Goal: Task Accomplishment & Management: Manage account settings

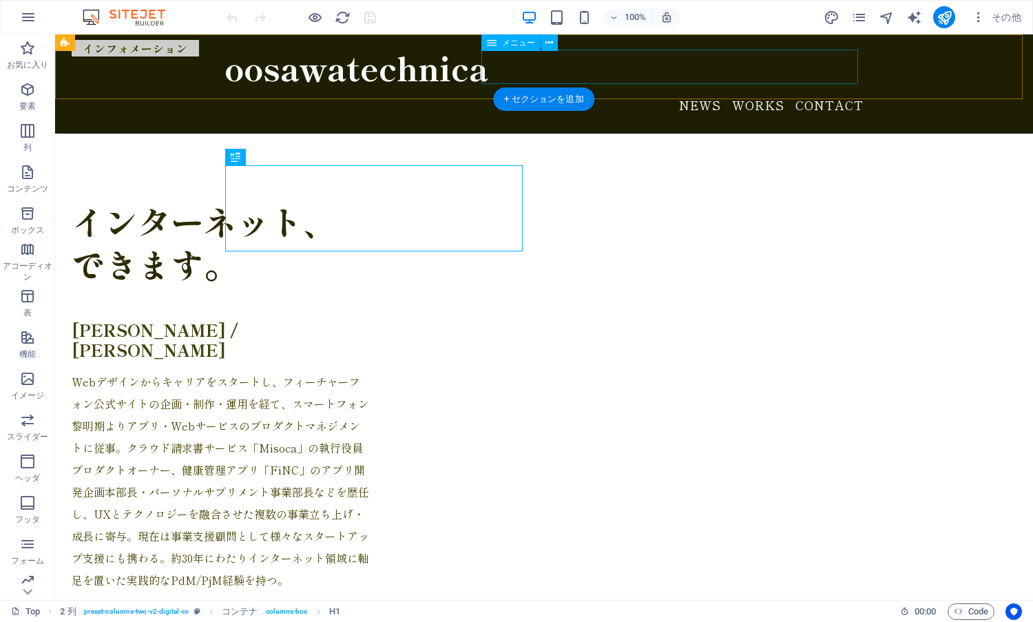
click at [699, 88] on nav "News Works Contact" at bounding box center [544, 105] width 639 height 34
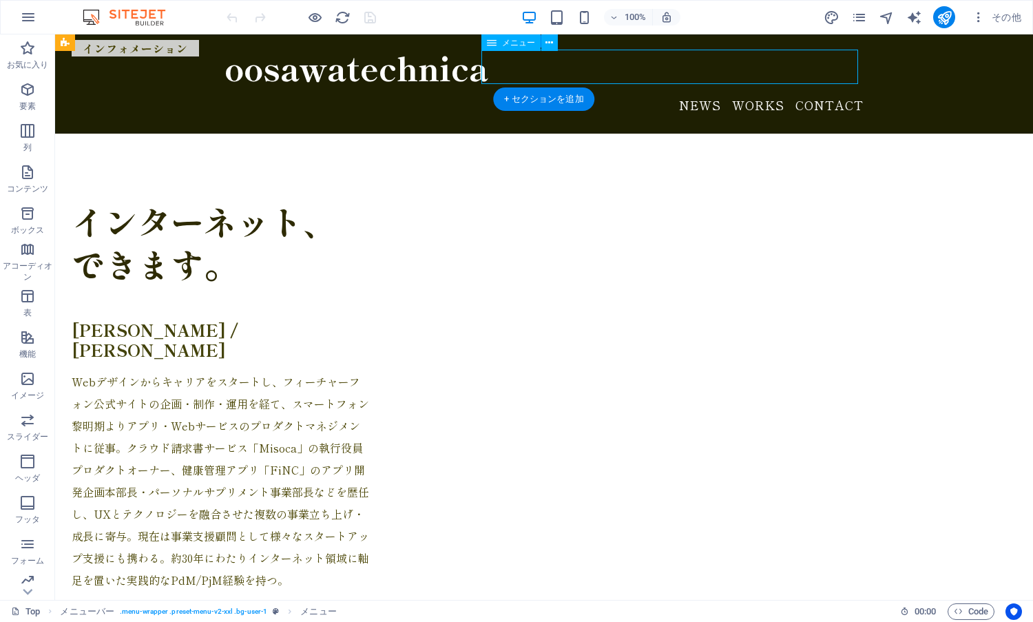
click at [699, 88] on nav "News Works Contact" at bounding box center [544, 105] width 639 height 34
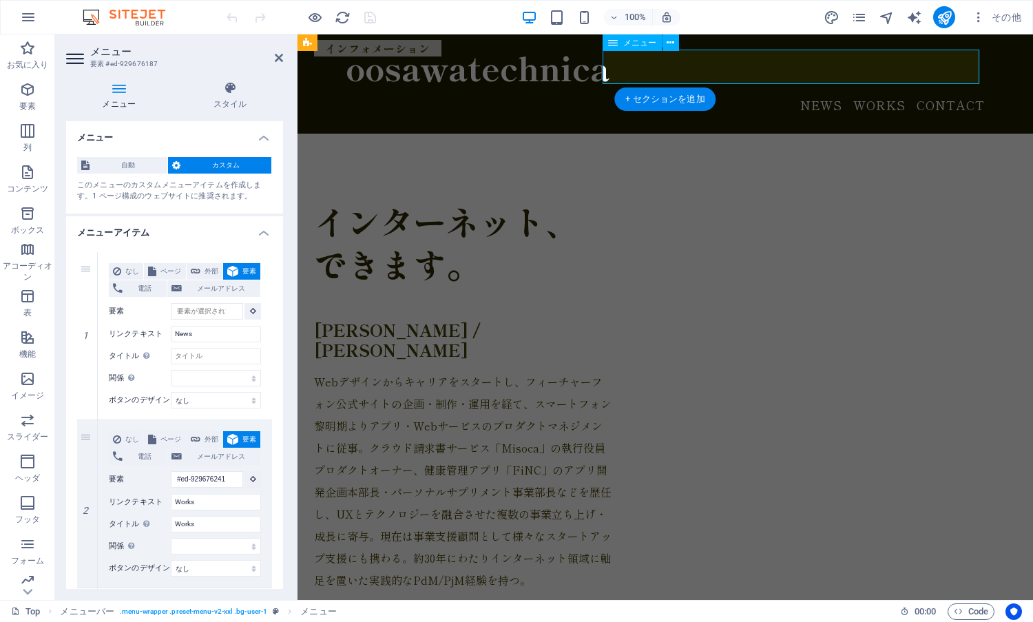
click at [824, 88] on nav "News Works Contact" at bounding box center [665, 105] width 639 height 34
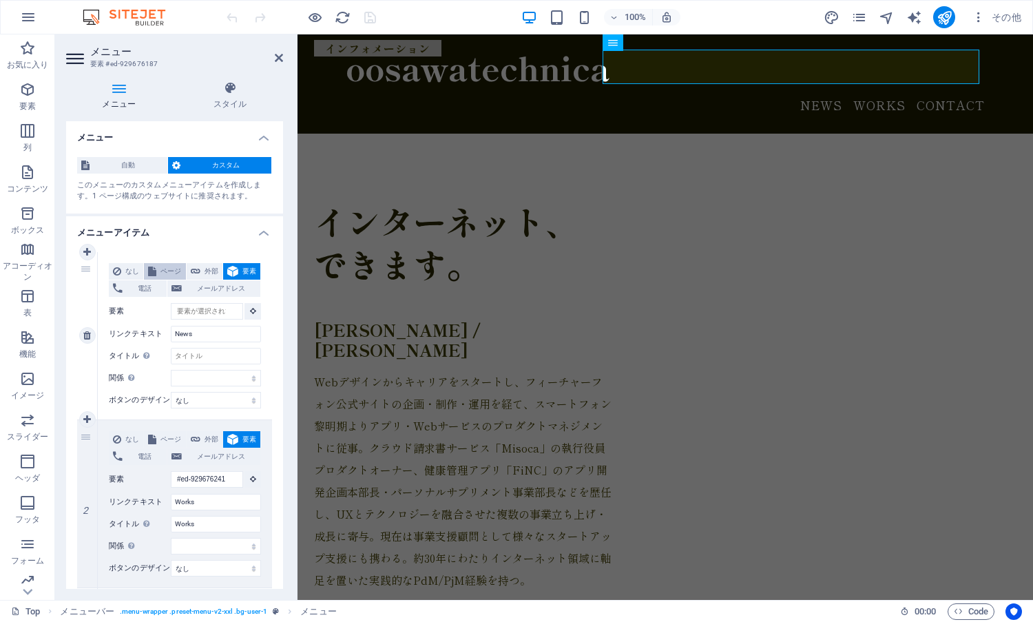
click at [181, 263] on span "ページ" at bounding box center [171, 271] width 21 height 17
select select
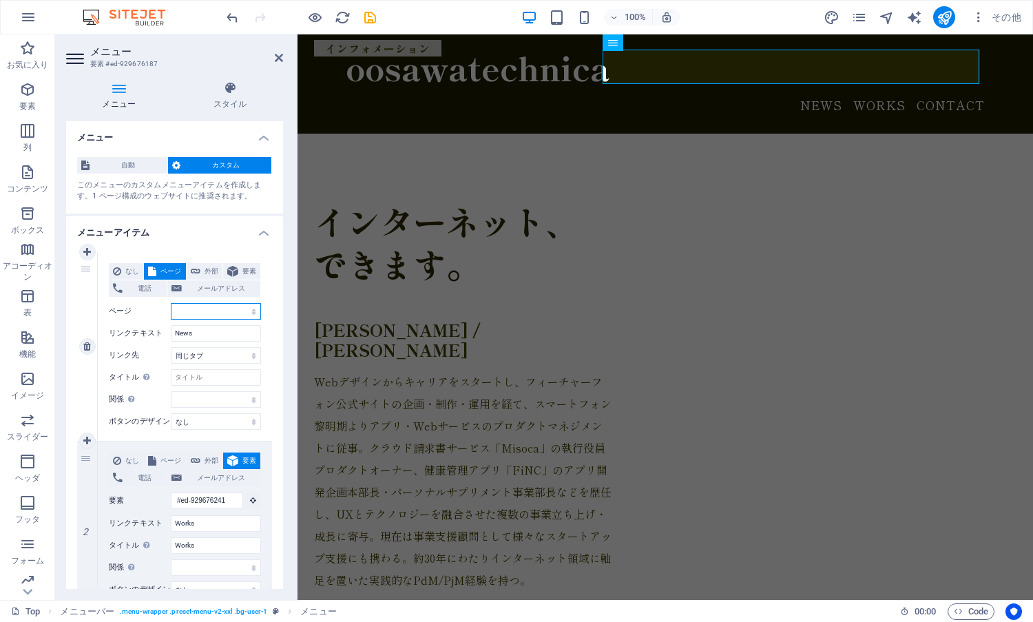
click at [207, 314] on select "Top News一覧 プライバシーポリシー" at bounding box center [216, 311] width 90 height 17
select select "1"
click at [171, 303] on select "Top News一覧 プライバシーポリシー" at bounding box center [216, 311] width 90 height 17
select select
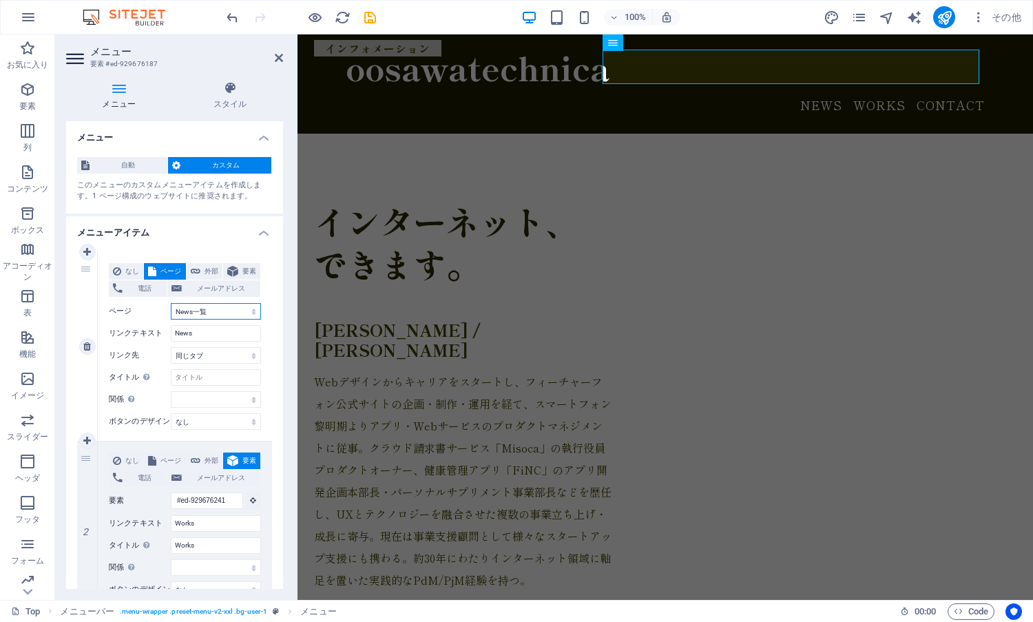
select select
click at [364, 16] on icon "save" at bounding box center [370, 18] width 16 height 16
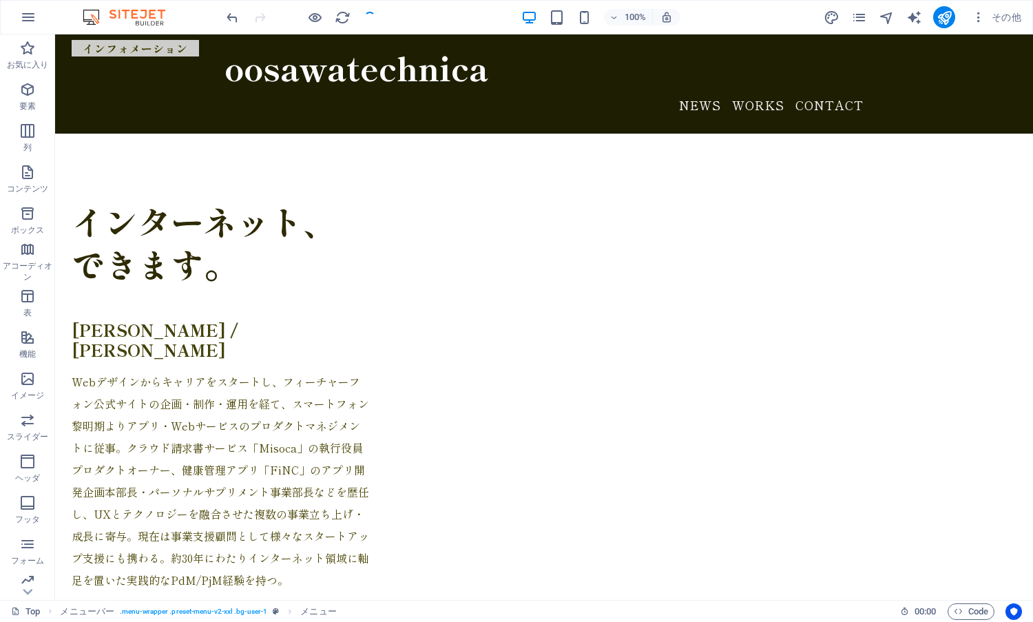
checkbox input "false"
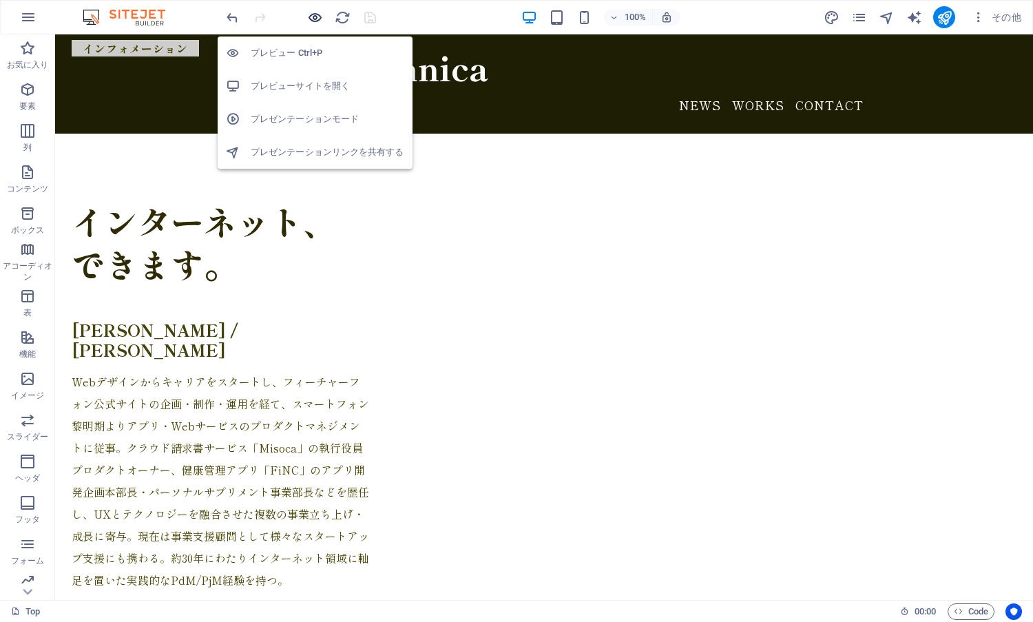
click at [313, 12] on icon "button" at bounding box center [315, 18] width 16 height 16
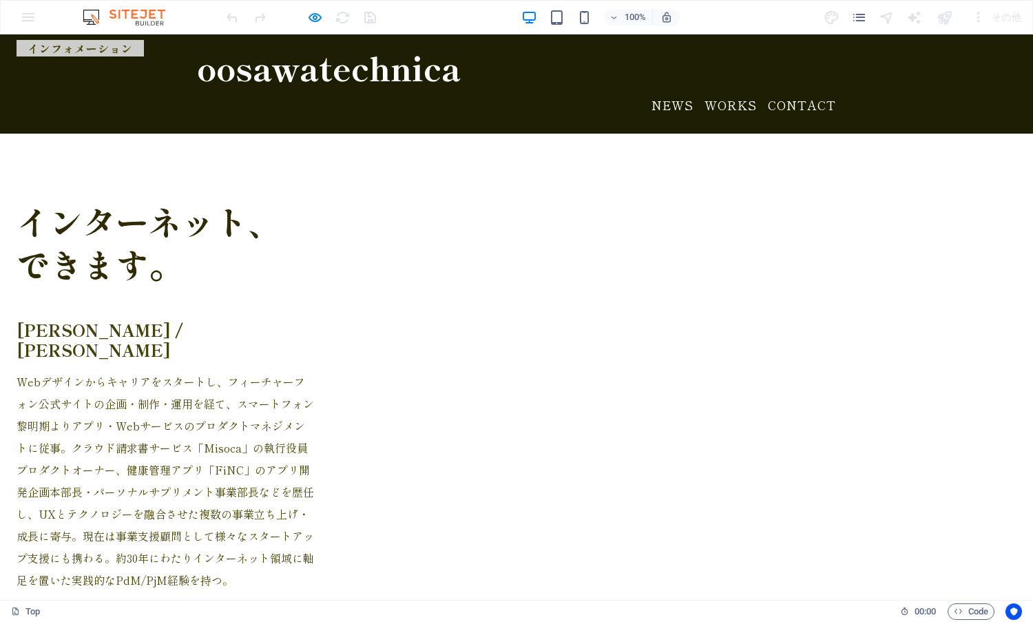
click at [672, 88] on link "News" at bounding box center [673, 105] width 42 height 34
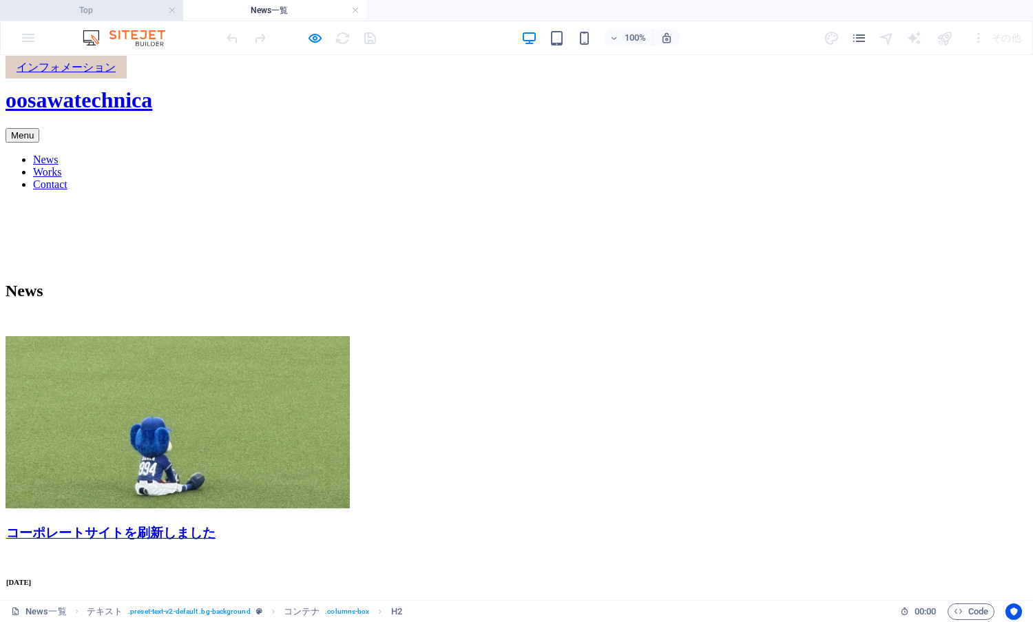
click at [114, 9] on h4 "Top" at bounding box center [91, 10] width 183 height 15
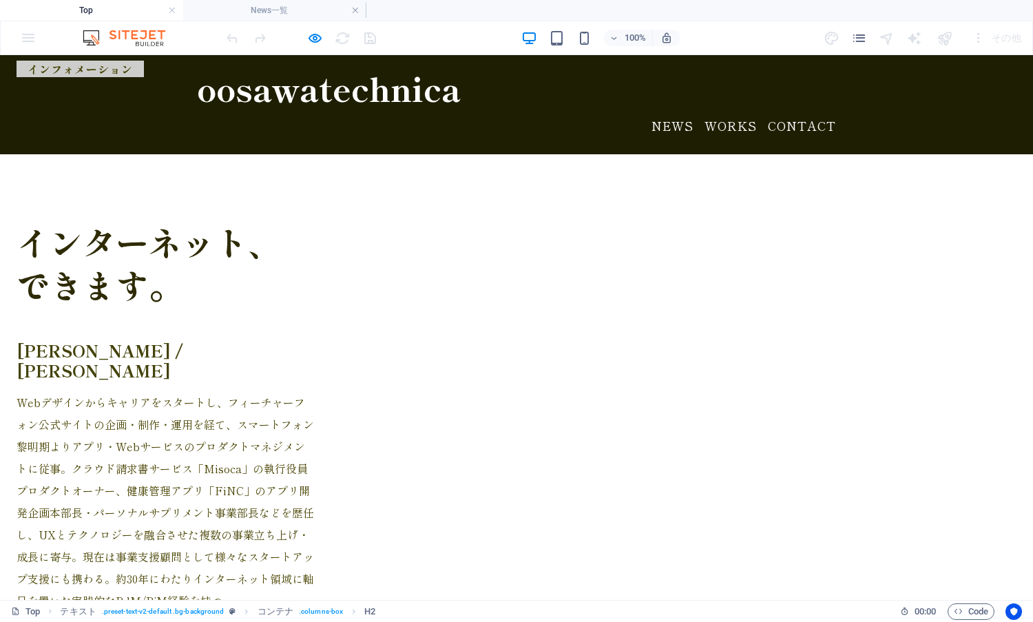
click at [717, 109] on link "Works" at bounding box center [731, 126] width 52 height 34
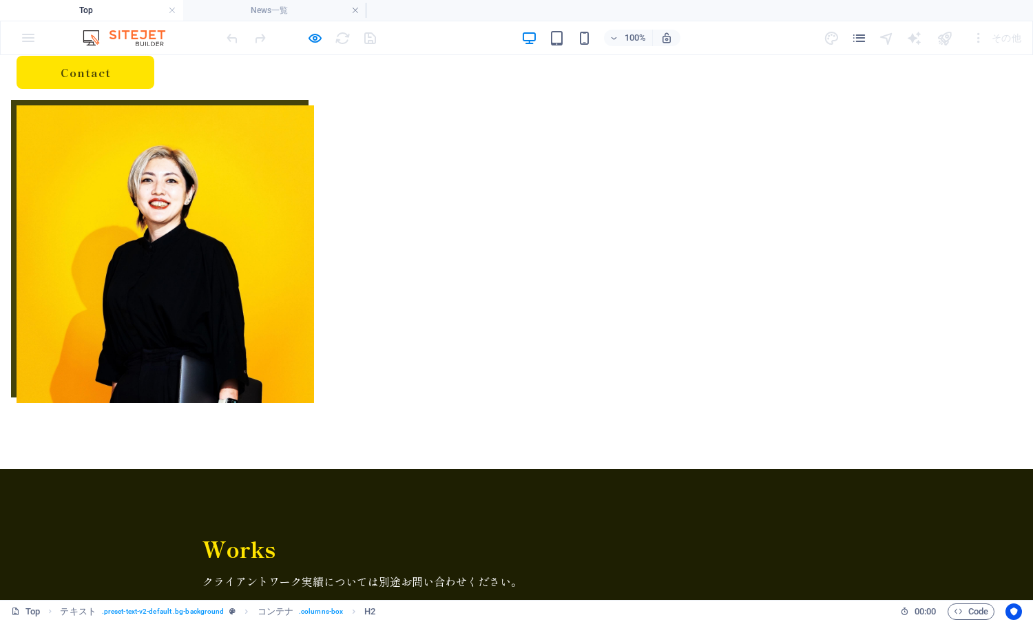
scroll to position [630, 0]
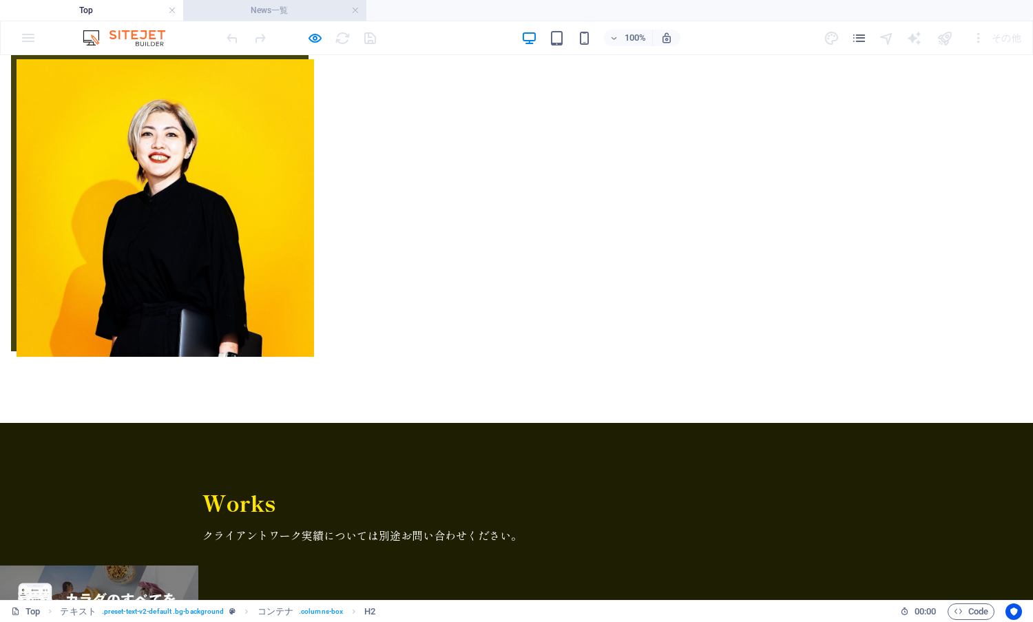
click at [231, 1] on li "News一覧" at bounding box center [274, 10] width 183 height 21
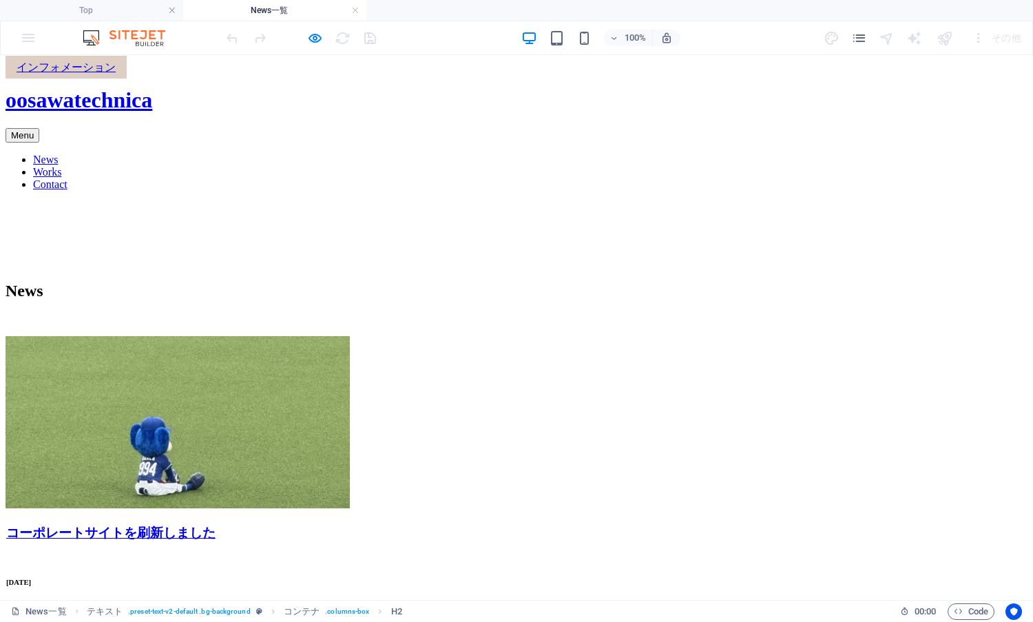
click at [708, 154] on nav "News Works Contact" at bounding box center [517, 172] width 1022 height 37
click at [318, 34] on icon "button" at bounding box center [315, 38] width 16 height 16
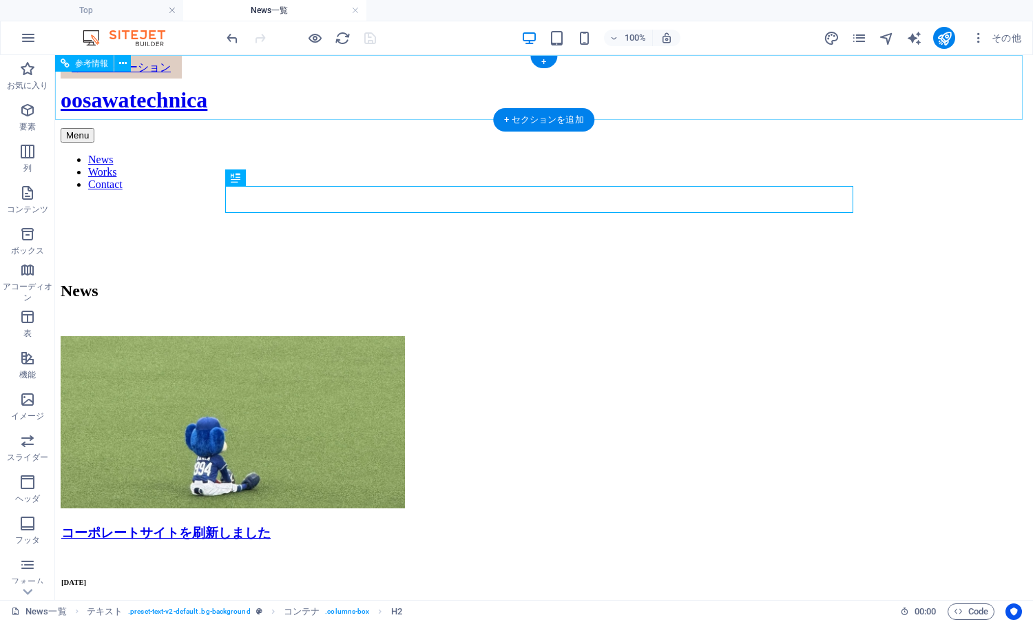
click at [767, 154] on nav "News Works Contact" at bounding box center [544, 172] width 967 height 37
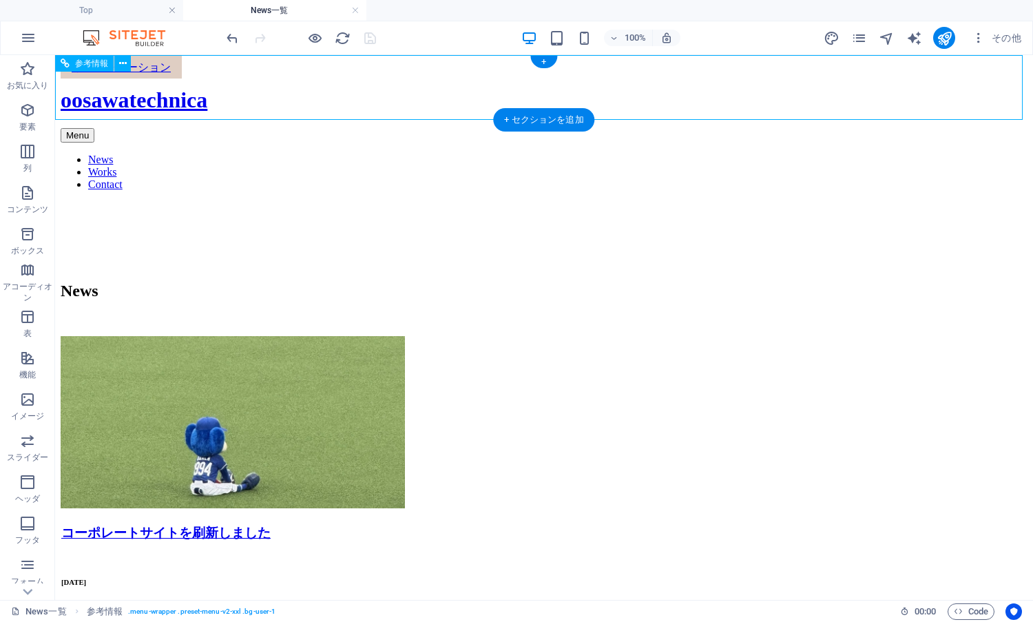
click at [767, 154] on nav "News Works Contact" at bounding box center [544, 172] width 967 height 37
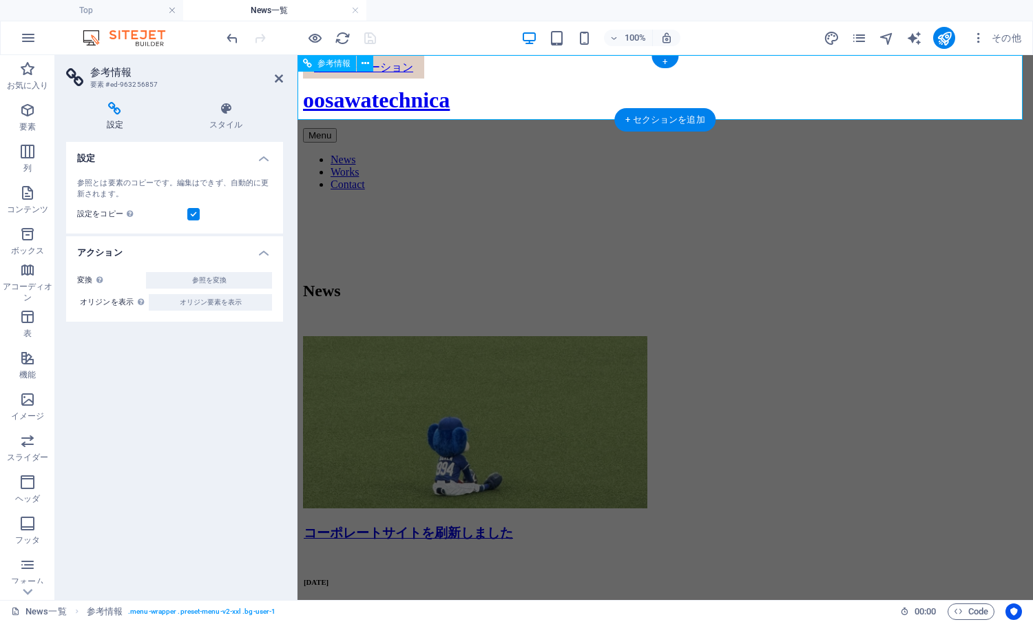
click at [890, 154] on nav "News Works Contact" at bounding box center [665, 172] width 725 height 37
click at [806, 154] on nav "News Works Contact" at bounding box center [665, 172] width 725 height 37
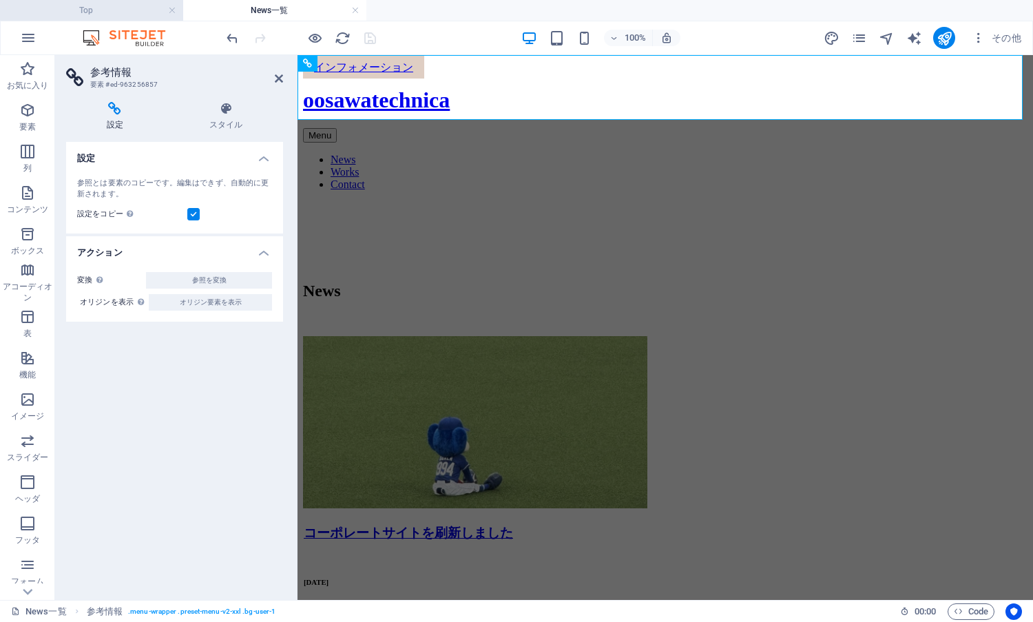
click at [91, 15] on h4 "Top" at bounding box center [91, 10] width 183 height 15
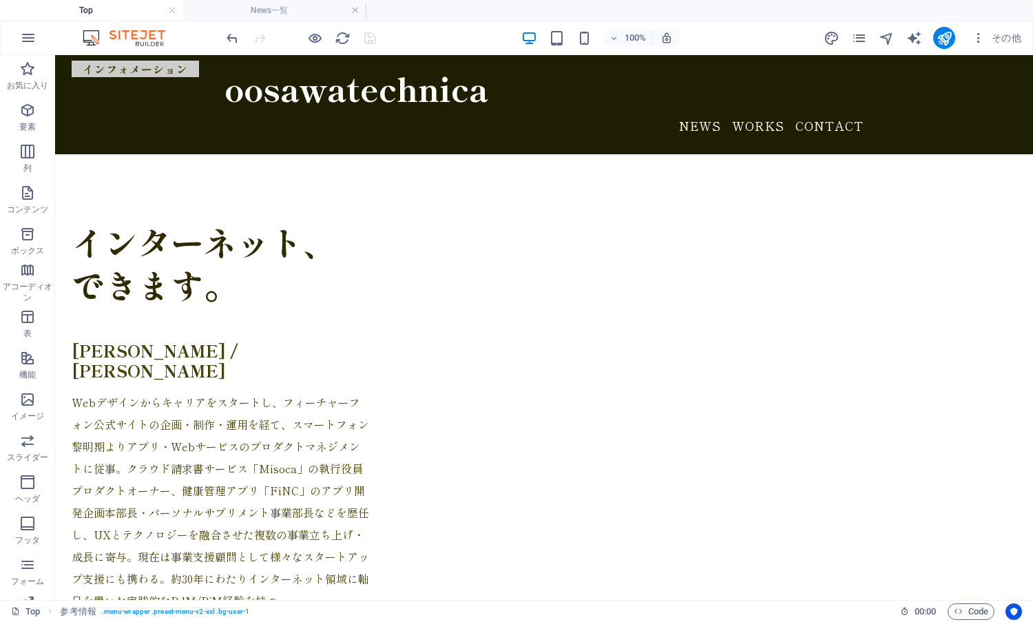
scroll to position [630, 0]
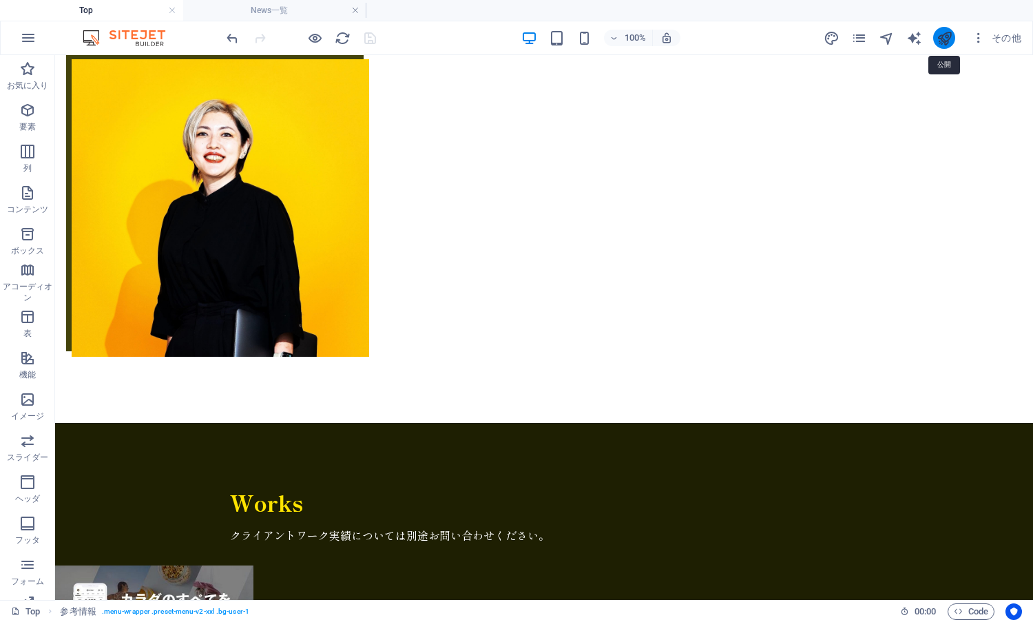
click at [946, 40] on icon "publish" at bounding box center [945, 38] width 16 height 16
